Goal: Information Seeking & Learning: Learn about a topic

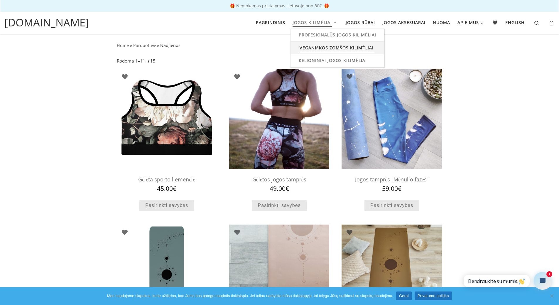
click at [327, 50] on span "Veganiškos zomšos kilimėliai" at bounding box center [337, 47] width 74 height 11
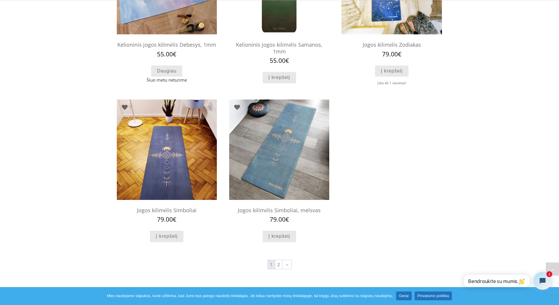
scroll to position [493, 0]
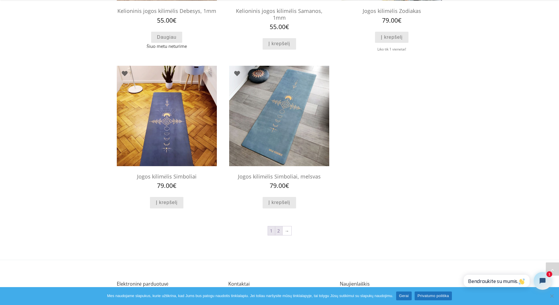
click at [278, 234] on link "2" at bounding box center [278, 230] width 7 height 9
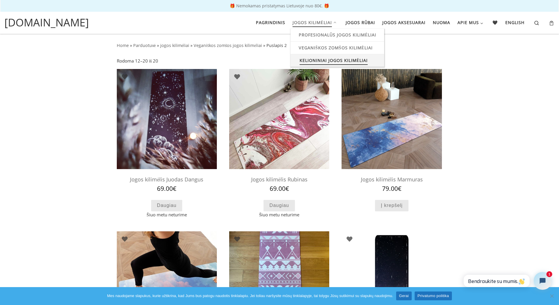
click at [316, 61] on span "Kelioniniai jogos kilimėliai" at bounding box center [334, 59] width 68 height 11
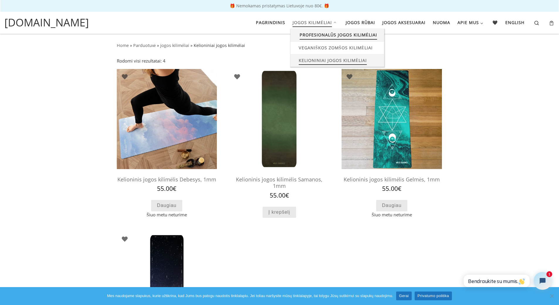
click at [317, 37] on span "Profesionalūs jogos kilimėliai" at bounding box center [339, 34] width 78 height 11
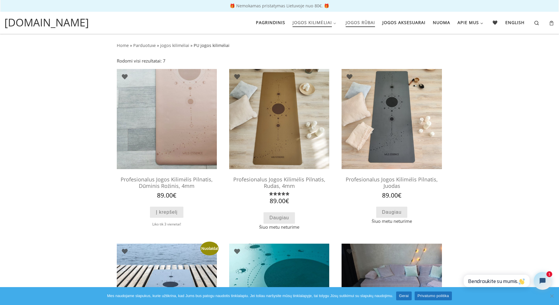
click at [354, 22] on span "Jogos rūbai" at bounding box center [360, 21] width 29 height 11
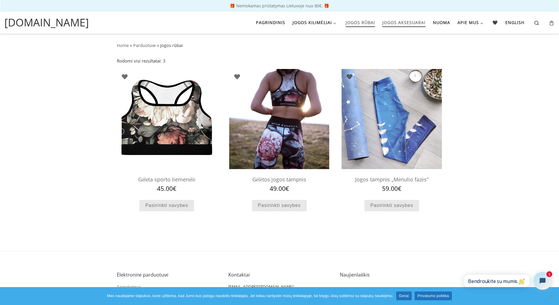
click at [414, 21] on span "Jogos aksesuarai" at bounding box center [403, 21] width 43 height 11
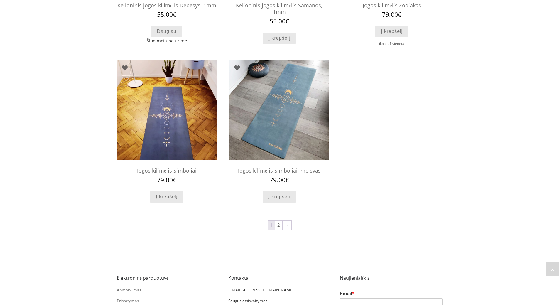
scroll to position [495, 0]
